Goal: Task Accomplishment & Management: Manage account settings

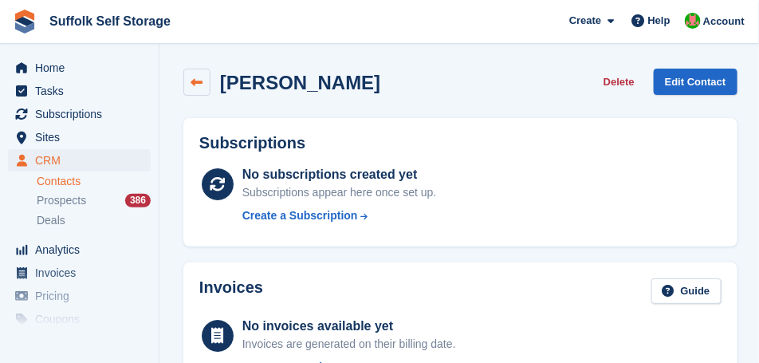
click at [193, 86] on icon at bounding box center [197, 83] width 12 height 12
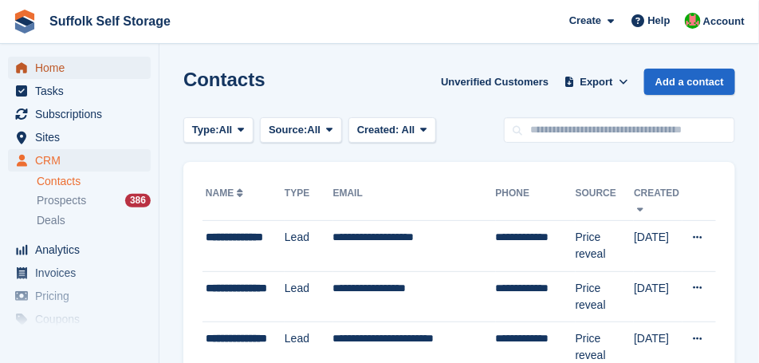
click at [48, 69] on span "Home" at bounding box center [83, 68] width 96 height 22
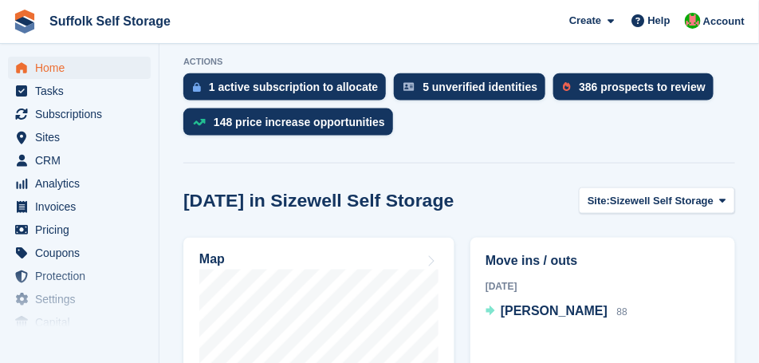
scroll to position [478, 0]
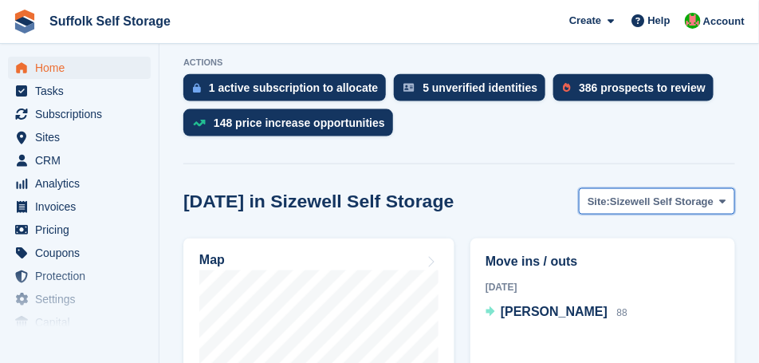
click at [685, 200] on span "Sizewell Self Storage" at bounding box center [662, 202] width 104 height 16
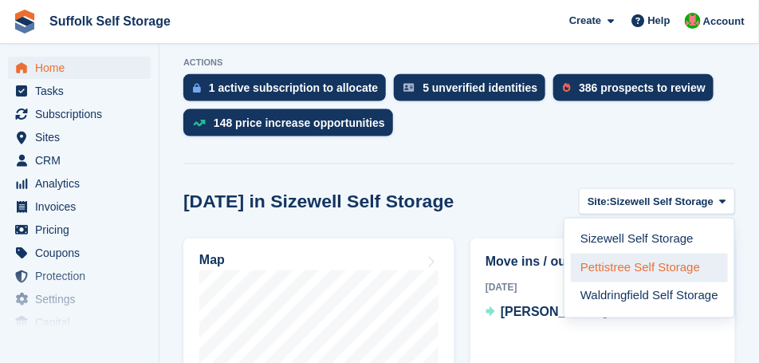
click at [641, 267] on link "Pettistree Self Storage" at bounding box center [649, 267] width 157 height 29
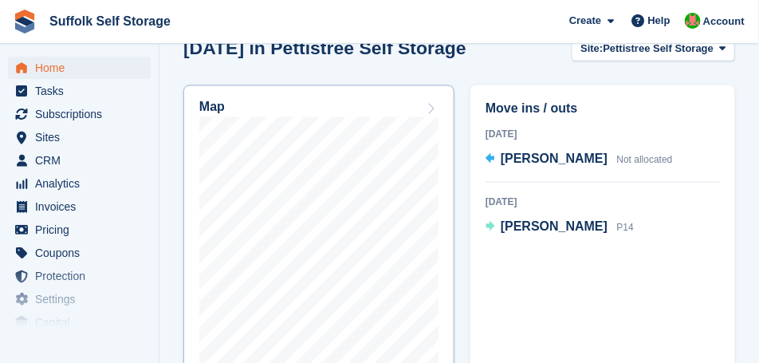
scroll to position [638, 0]
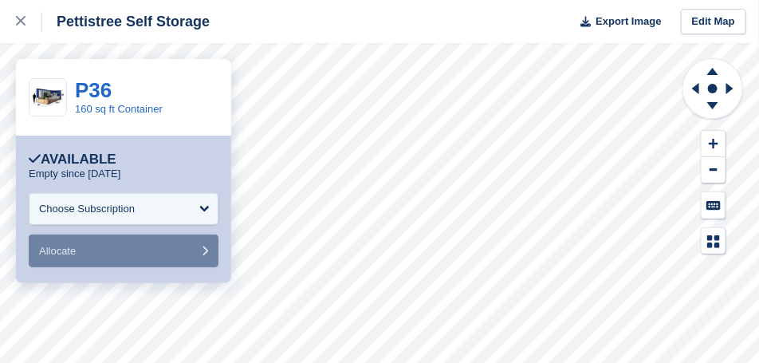
click at [49, 101] on img at bounding box center [47, 98] width 37 height 28
click at [49, 104] on img at bounding box center [47, 98] width 37 height 28
click at [44, 118] on div "P36 160 sq ft Container" at bounding box center [123, 97] width 215 height 77
click at [40, 104] on img at bounding box center [47, 98] width 37 height 28
click at [52, 100] on img at bounding box center [47, 98] width 37 height 28
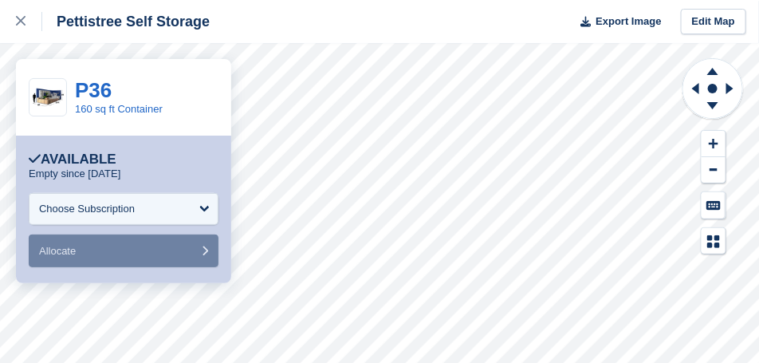
click at [51, 100] on img at bounding box center [47, 98] width 37 height 28
click at [25, 22] on icon at bounding box center [21, 21] width 10 height 10
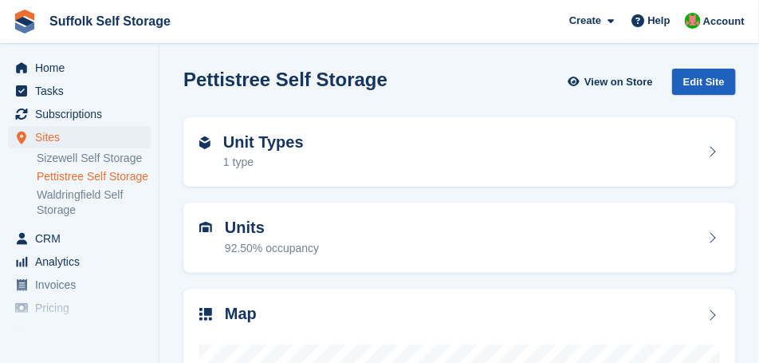
click at [693, 78] on div "Edit Site" at bounding box center [704, 82] width 64 height 26
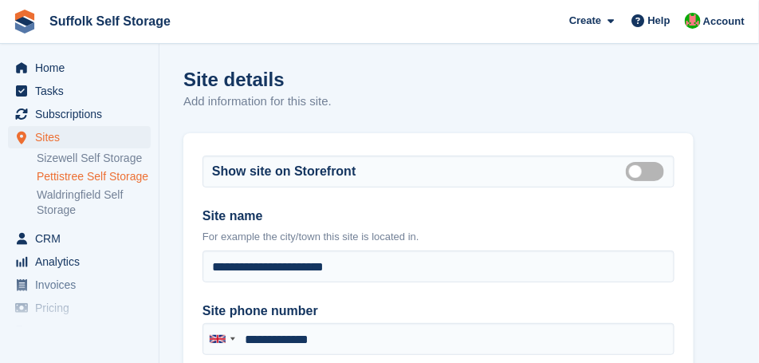
type input "**********"
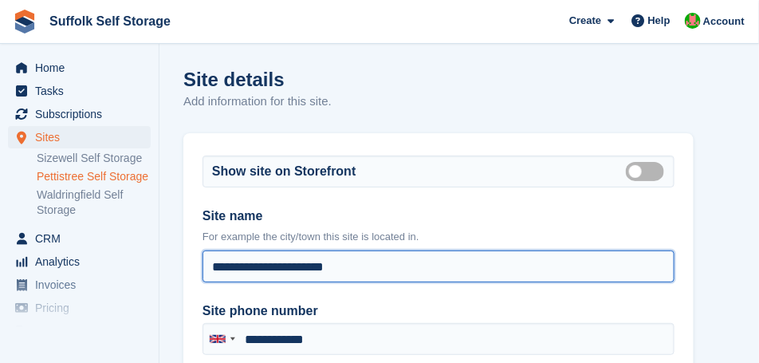
click at [536, 268] on input "**********" at bounding box center [438, 266] width 472 height 32
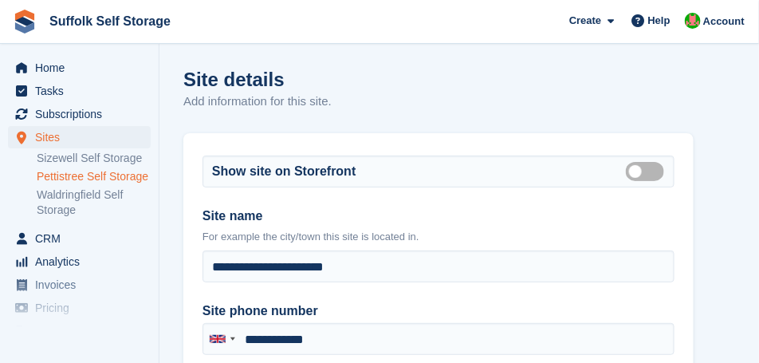
click at [332, 97] on p "Add information for this site." at bounding box center [257, 101] width 148 height 18
click at [37, 68] on span "Home" at bounding box center [83, 68] width 96 height 22
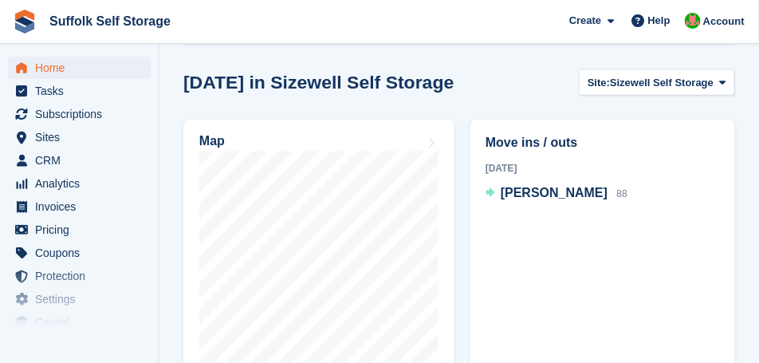
scroll to position [677, 0]
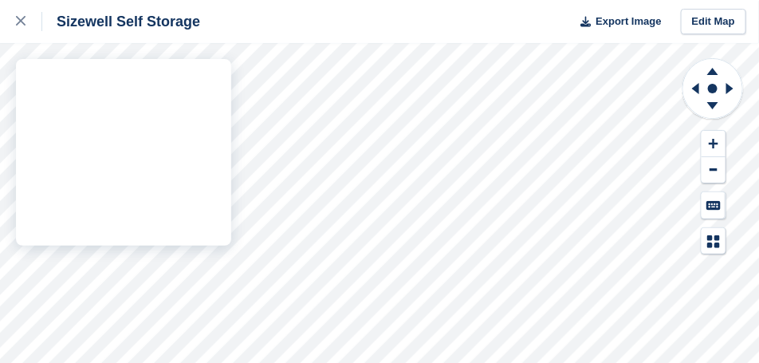
click at [207, 89] on div "Sizewell Self Storage Export Image Edit Map" at bounding box center [379, 181] width 759 height 363
click at [247, 37] on div "Sizewell Self Storage Export Image Edit Map" at bounding box center [379, 21] width 759 height 43
click at [28, 23] on div at bounding box center [29, 21] width 26 height 19
click at [25, 21] on icon at bounding box center [21, 21] width 10 height 10
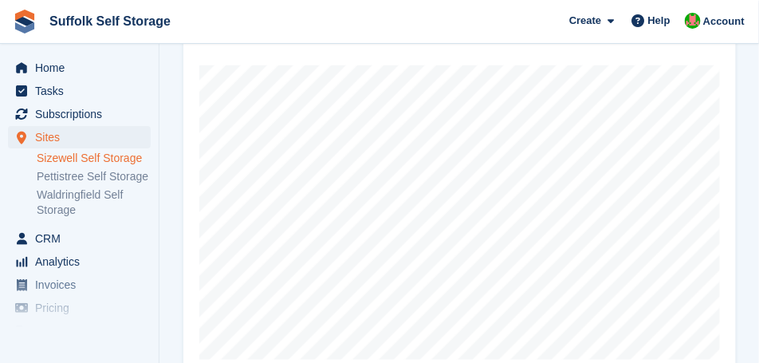
scroll to position [319, 0]
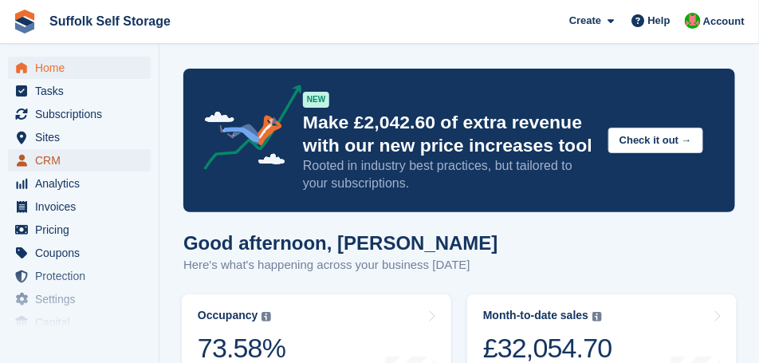
click at [69, 161] on span "CRM" at bounding box center [83, 160] width 96 height 22
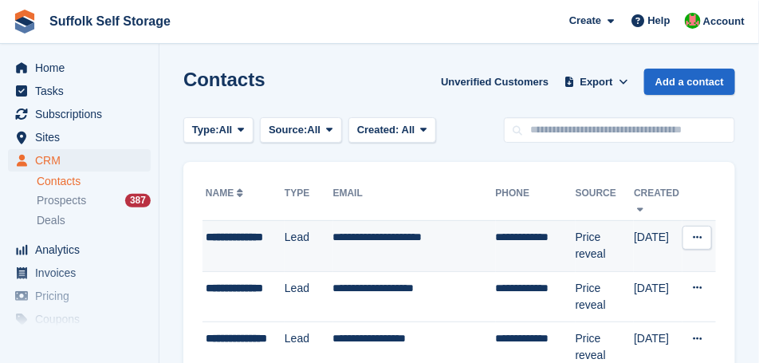
click at [274, 240] on div "**********" at bounding box center [245, 237] width 79 height 17
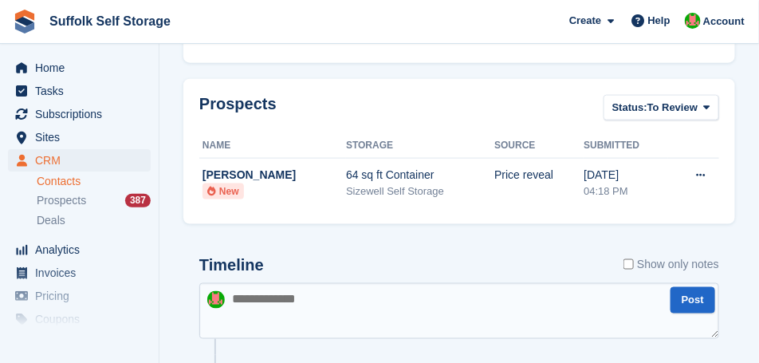
scroll to position [558, 0]
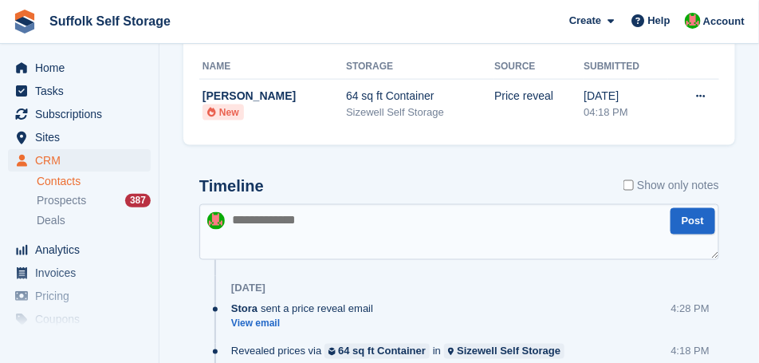
click at [284, 231] on textarea at bounding box center [459, 232] width 520 height 56
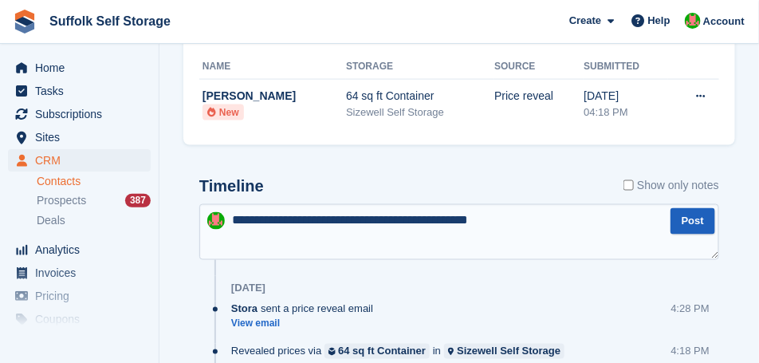
type textarea "**********"
click at [689, 218] on button "Post" at bounding box center [692, 221] width 45 height 26
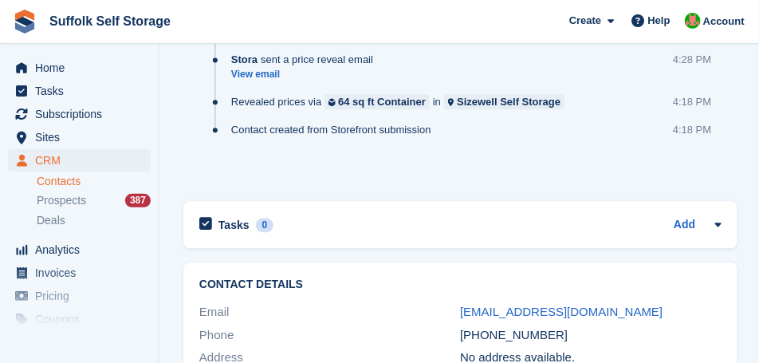
scroll to position [1076, 0]
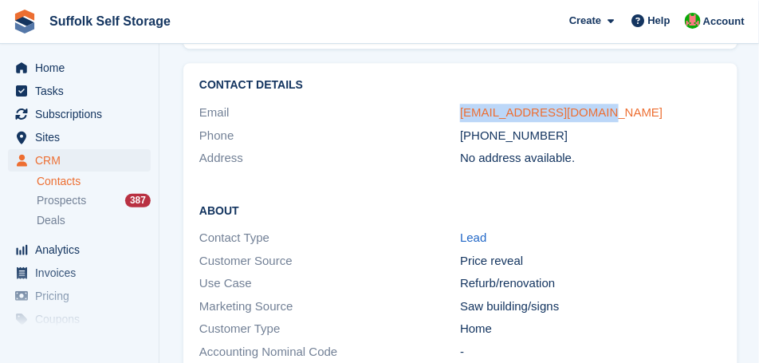
drag, startPoint x: 602, startPoint y: 108, endPoint x: 460, endPoint y: 116, distance: 142.9
click at [460, 116] on div "[EMAIL_ADDRESS][DOMAIN_NAME]" at bounding box center [590, 113] width 261 height 18
copy link "[EMAIL_ADDRESS][DOMAIN_NAME]"
